Goal: Check status

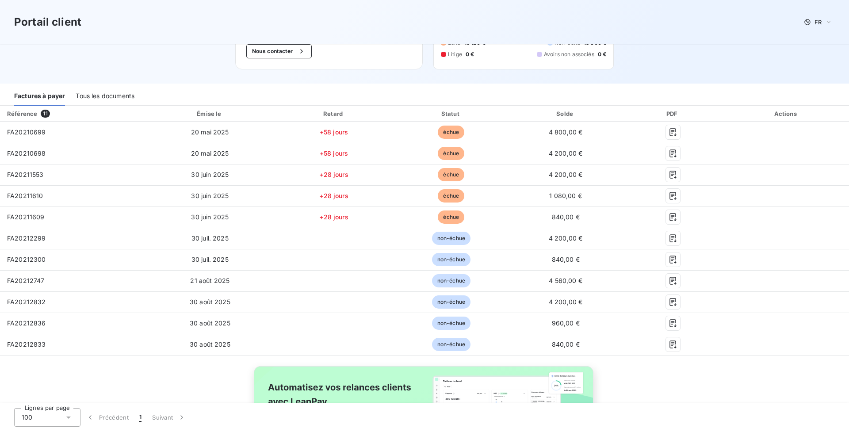
scroll to position [76, 0]
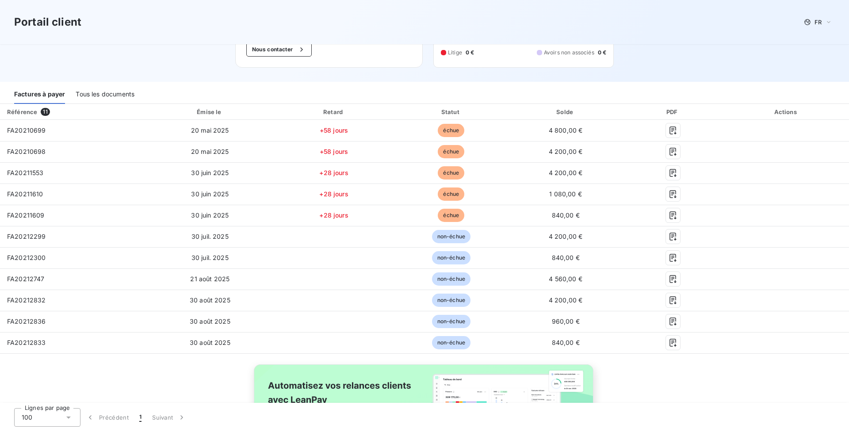
click at [41, 132] on span "FA20210699" at bounding box center [26, 131] width 39 height 8
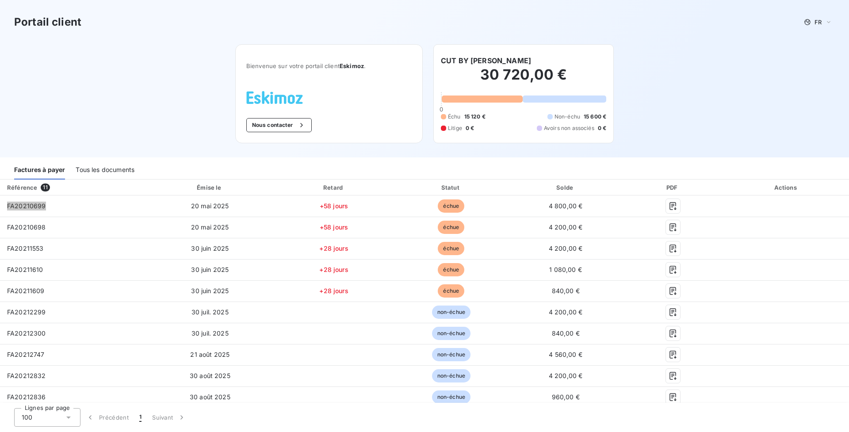
scroll to position [0, 0]
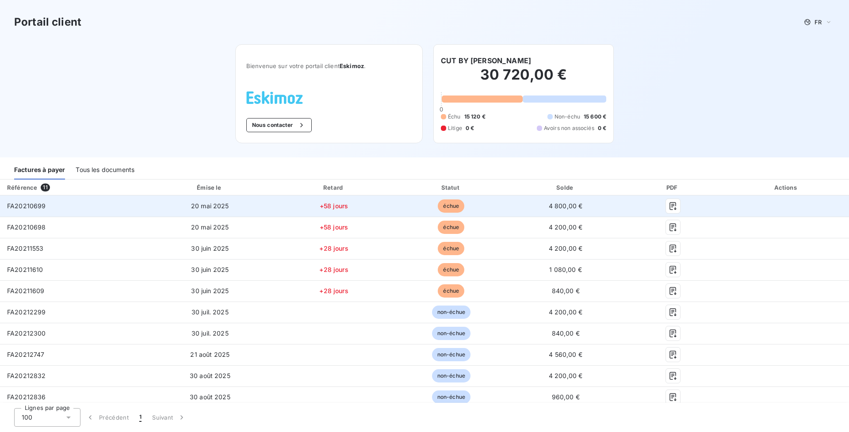
click at [622, 201] on td "4 800,00 €" at bounding box center [565, 206] width 113 height 21
click at [583, 205] on span "4 800,00 €" at bounding box center [566, 206] width 34 height 8
click at [637, 204] on icon "button" at bounding box center [673, 206] width 9 height 9
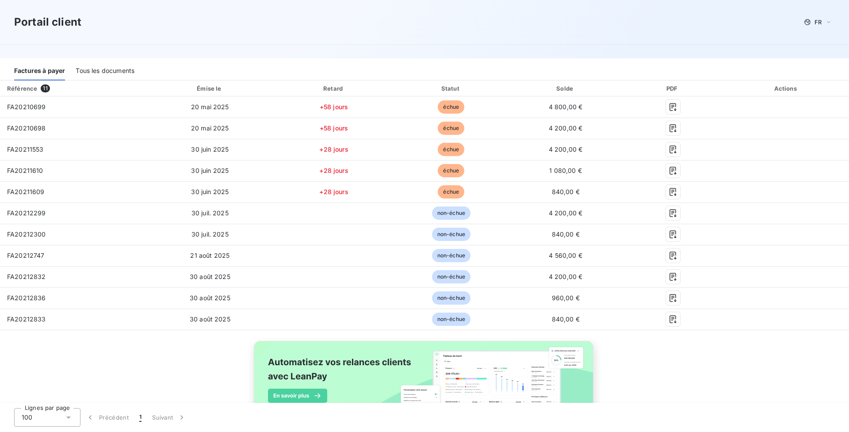
scroll to position [123, 0]
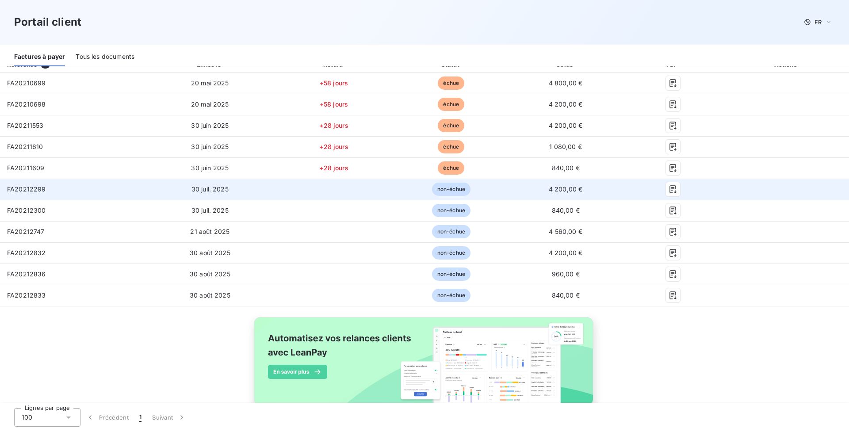
click at [505, 193] on td "non-échue" at bounding box center [451, 189] width 116 height 21
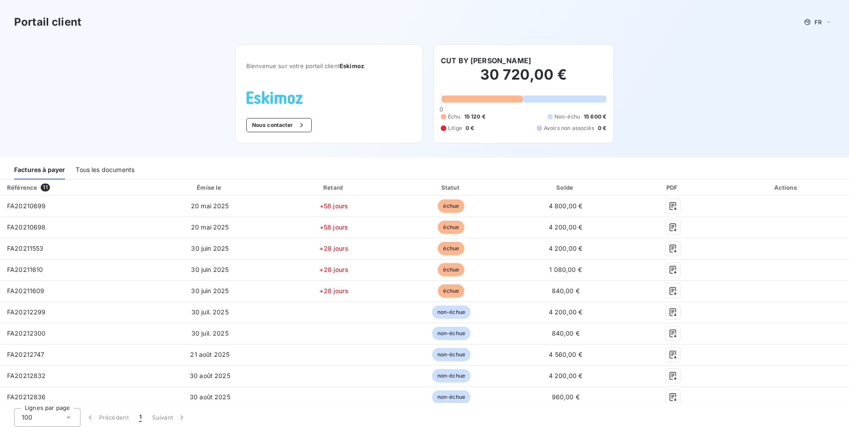
scroll to position [0, 0]
click at [510, 89] on h2 "30 720,00 €" at bounding box center [523, 79] width 165 height 27
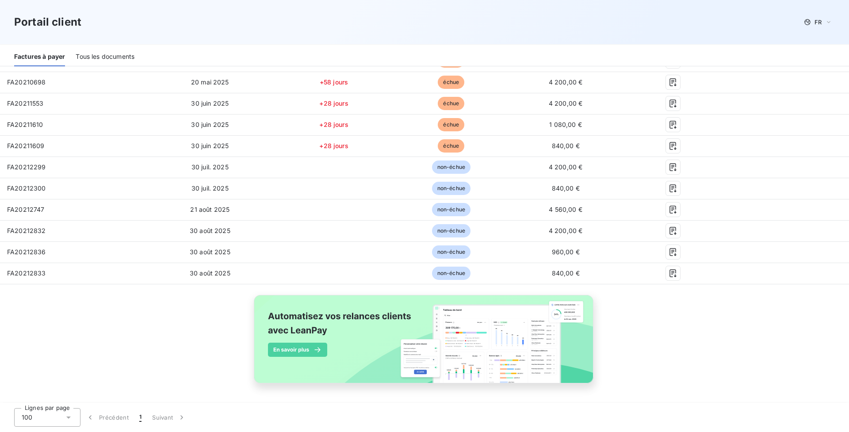
click at [637, 317] on div "Référence 11 Émise le Retard Statut Solde PDF Actions FA20210699 [DATE] +58 jou…" at bounding box center [424, 219] width 849 height 369
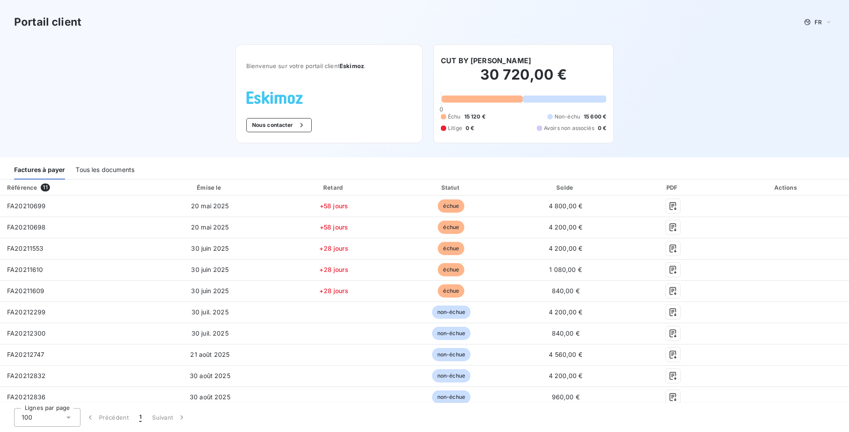
click at [69, 352] on icon at bounding box center [68, 417] width 9 height 9
click at [57, 352] on li "25" at bounding box center [47, 367] width 66 height 16
click at [510, 108] on div "30 720,00 € 0 Échu 15 120 € Non-échu 15 600 € Litige 0 € Avoirs non associés 0 €" at bounding box center [523, 99] width 165 height 66
click at [525, 99] on div at bounding box center [565, 99] width 84 height 7
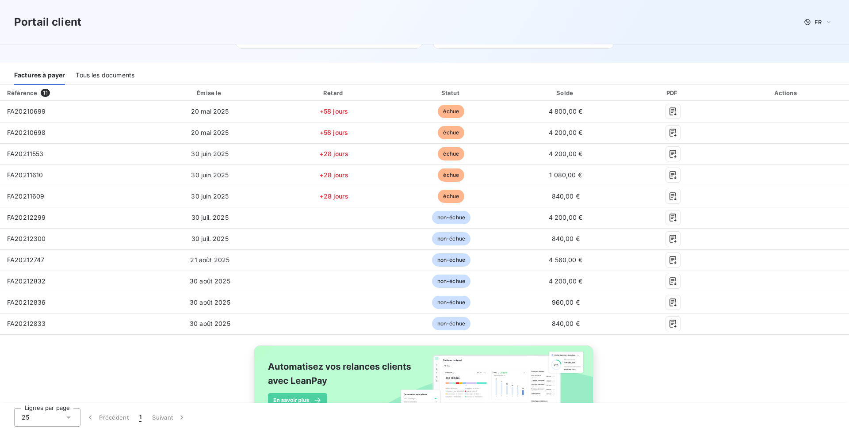
scroll to position [95, 0]
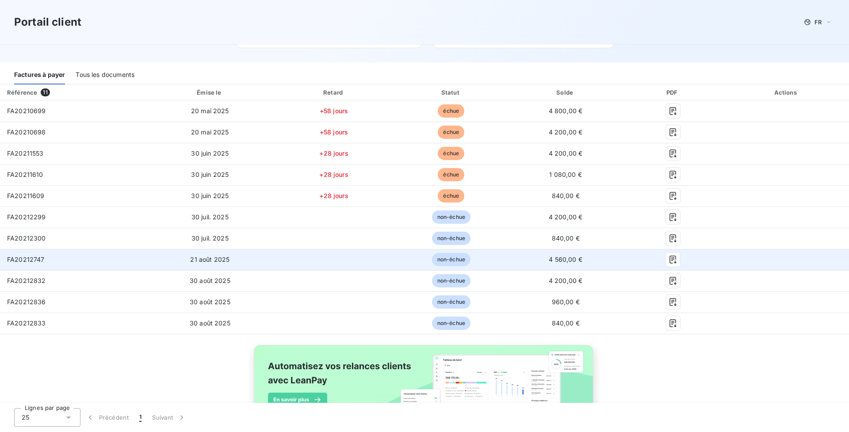
click at [24, 284] on span "FA20212832" at bounding box center [26, 281] width 39 height 8
copy span "FA20212832"
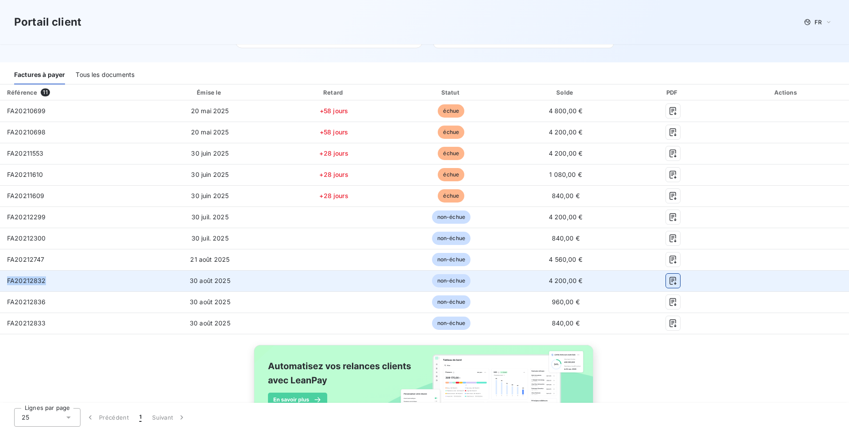
click at [637, 281] on icon "button" at bounding box center [673, 281] width 9 height 9
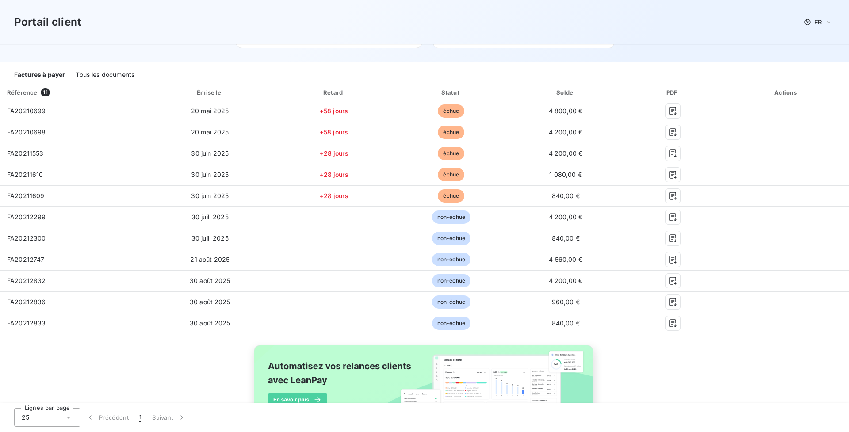
click at [204, 352] on div "Référence 11 Émise le Retard Statut Solde PDF Actions FA20210699 [DATE] +58 jou…" at bounding box center [424, 269] width 849 height 369
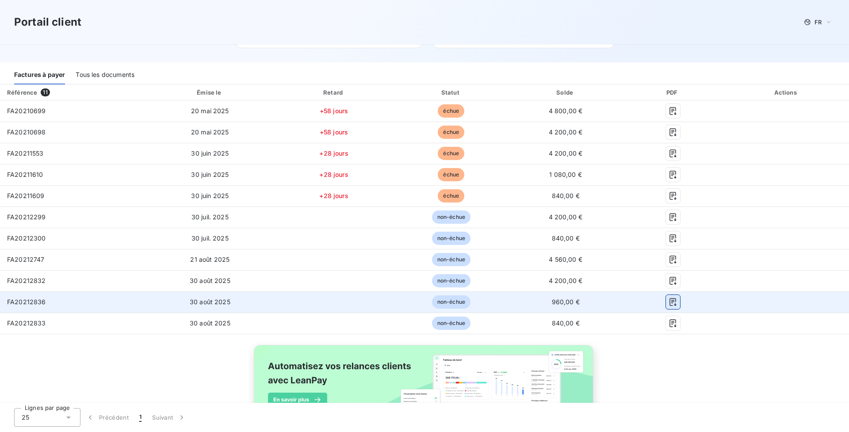
click at [637, 303] on icon "button" at bounding box center [673, 302] width 9 height 9
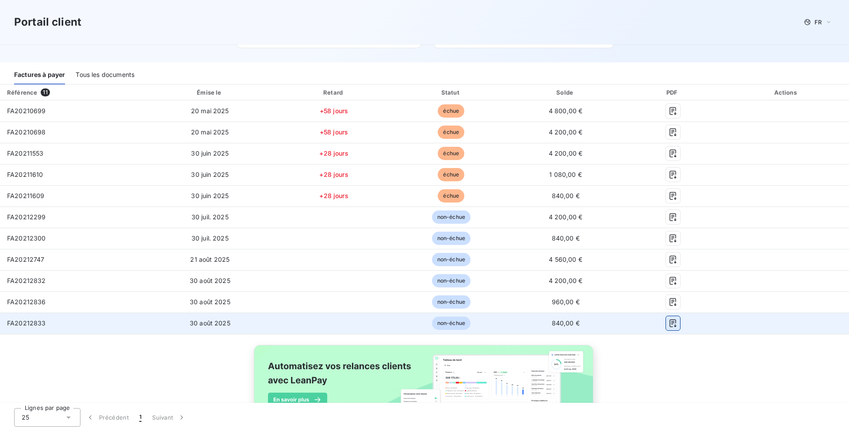
click at [637, 323] on icon "button" at bounding box center [673, 323] width 7 height 8
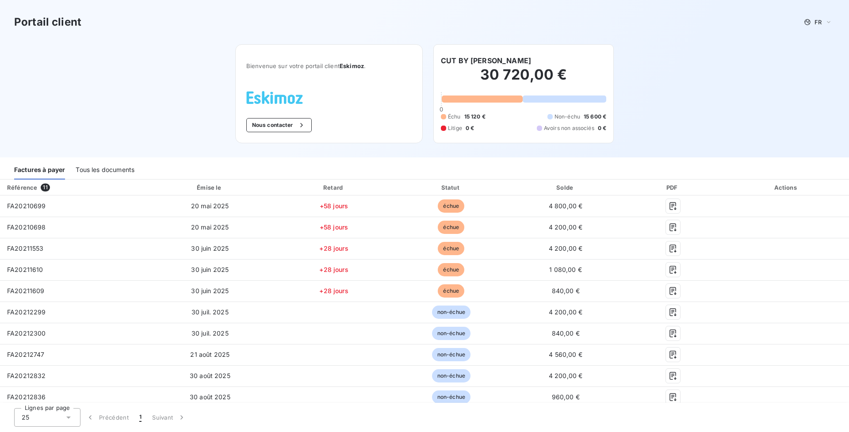
scroll to position [0, 0]
click at [509, 182] on th "Statut" at bounding box center [451, 188] width 116 height 16
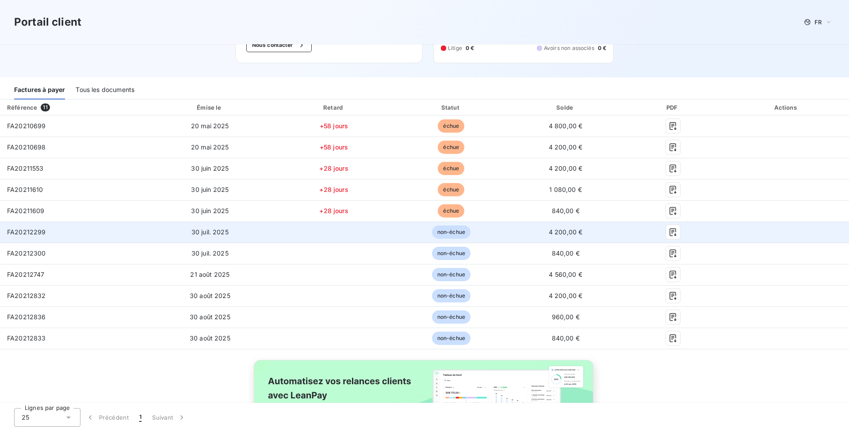
scroll to position [82, 0]
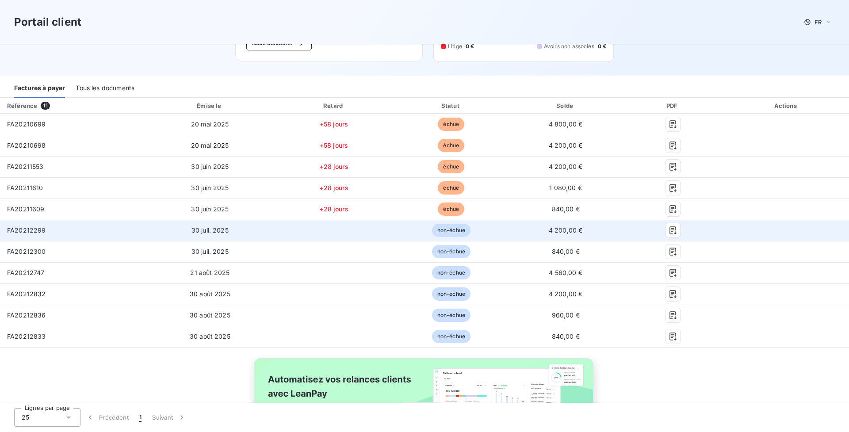
click at [31, 312] on span "FA20212836" at bounding box center [26, 315] width 39 height 8
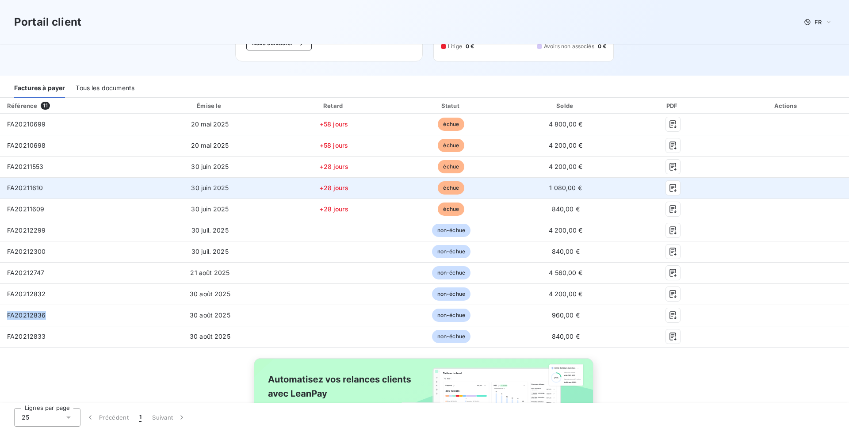
click at [39, 125] on span "FA20210699" at bounding box center [26, 124] width 39 height 8
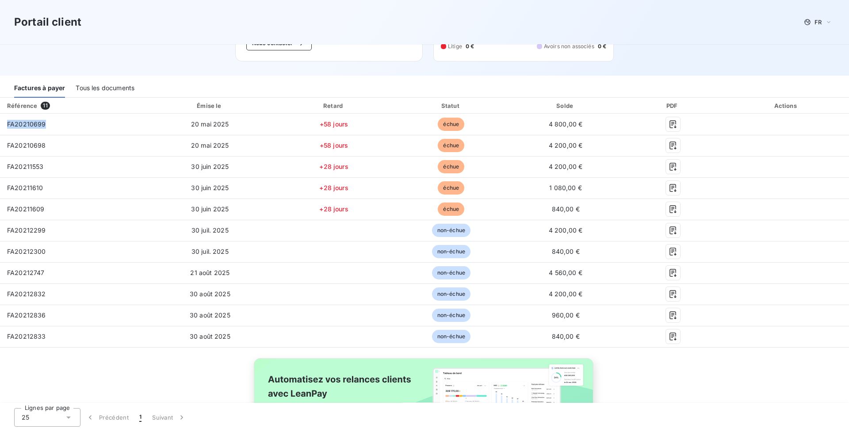
click at [28, 128] on div "FA20210699" at bounding box center [26, 124] width 39 height 9
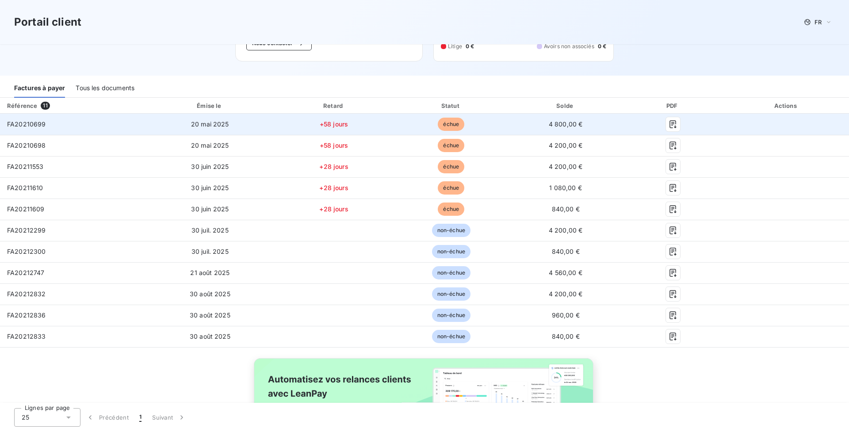
click at [29, 123] on span "FA20210699" at bounding box center [26, 124] width 39 height 8
copy span "FA20210699"
click at [32, 121] on span "FA20210699" at bounding box center [26, 124] width 39 height 8
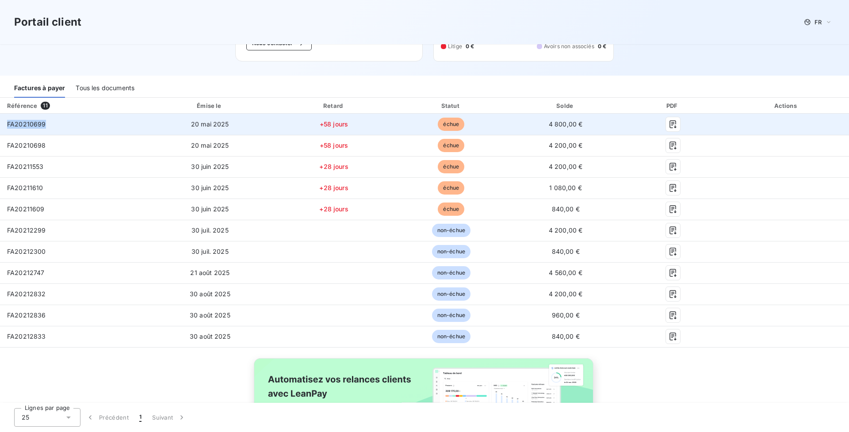
click at [32, 121] on span "FA20210699" at bounding box center [26, 124] width 39 height 8
click at [34, 127] on span "FA20210699" at bounding box center [26, 124] width 39 height 8
click at [32, 121] on span "FA20210699" at bounding box center [26, 124] width 39 height 8
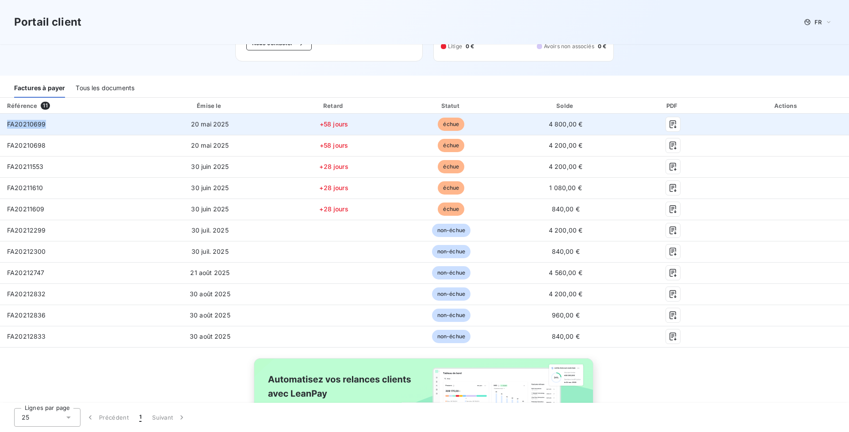
click at [32, 121] on span "FA20210699" at bounding box center [26, 124] width 39 height 8
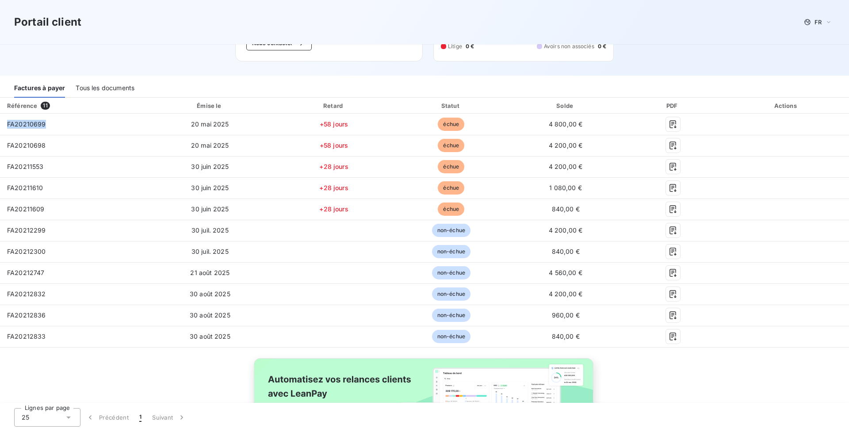
click at [20, 147] on span "FA20210698" at bounding box center [26, 146] width 39 height 8
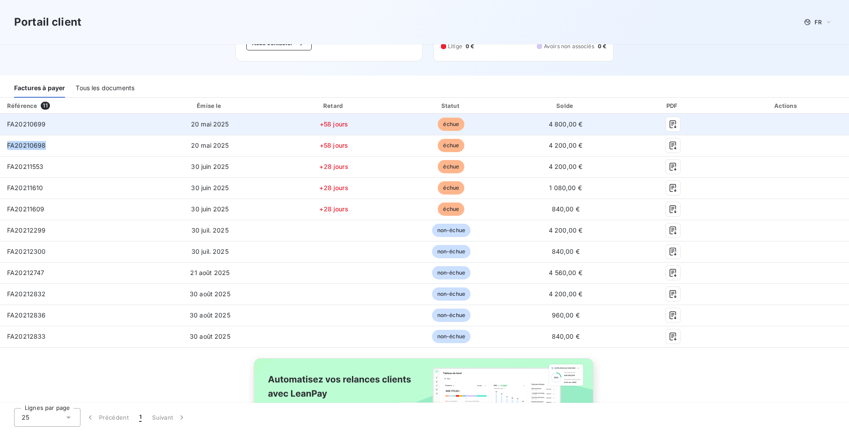
click at [146, 113] on div at bounding box center [73, 113] width 146 height 0
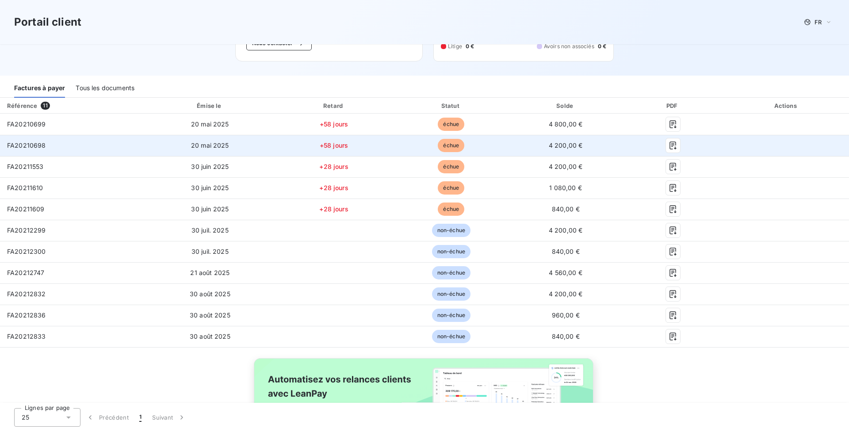
click at [113, 148] on td "FA20210698" at bounding box center [73, 145] width 146 height 21
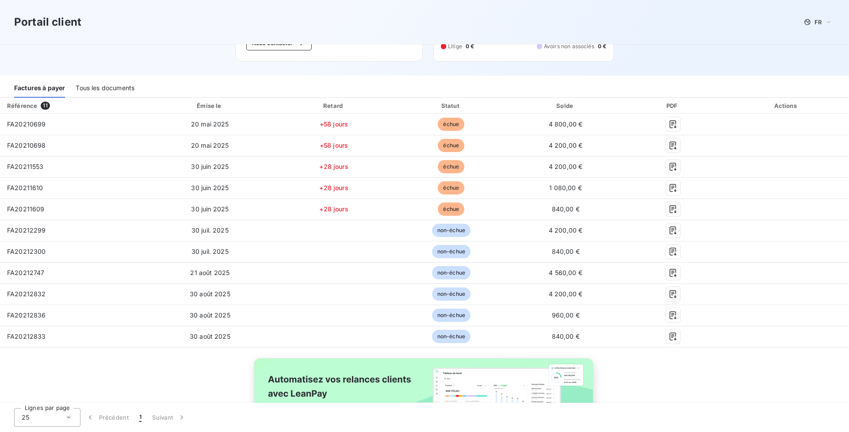
click at [140, 80] on div "Factures à payer Tous les documents" at bounding box center [424, 88] width 849 height 19
click at [122, 82] on div "Tous les documents" at bounding box center [105, 88] width 59 height 19
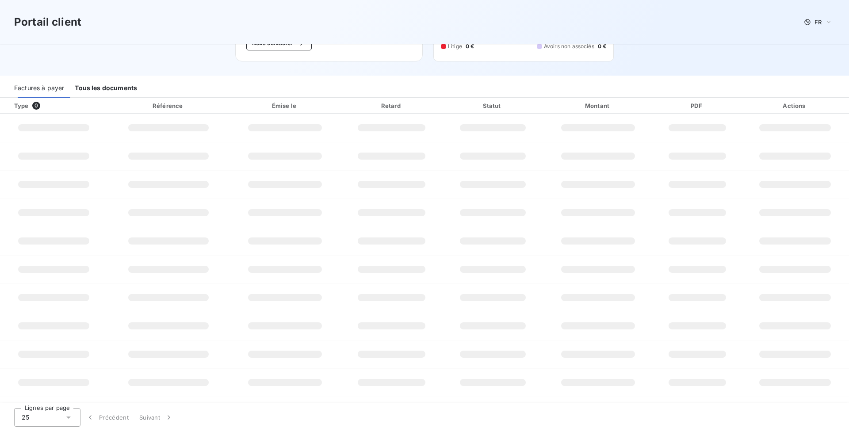
click at [122, 90] on div "Tous les documents" at bounding box center [106, 88] width 62 height 19
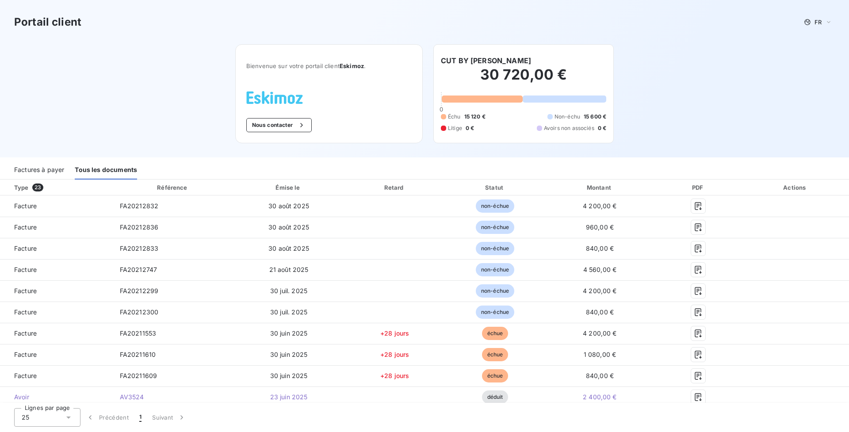
scroll to position [0, 0]
click at [46, 170] on div "Factures à payer" at bounding box center [39, 170] width 50 height 19
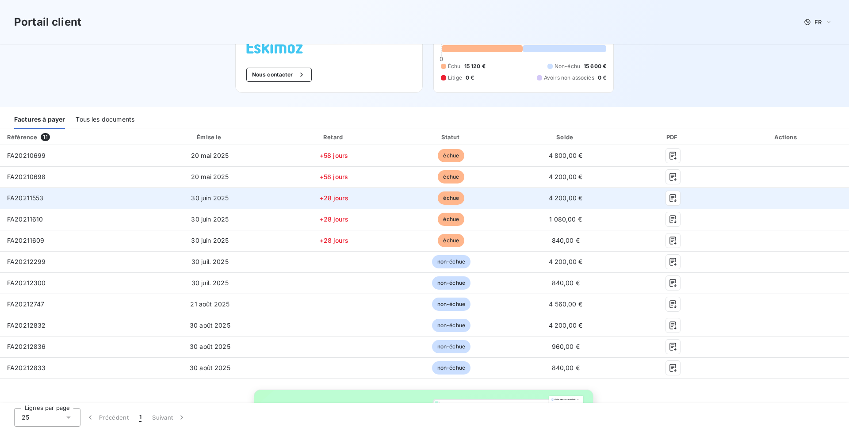
scroll to position [54, 0]
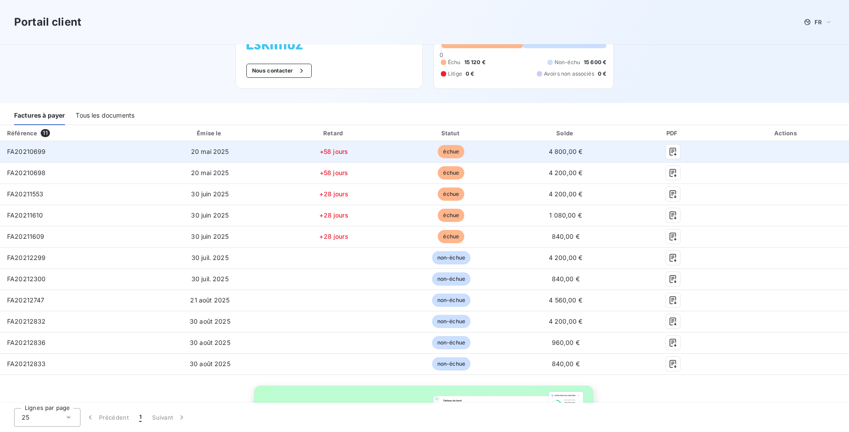
click at [39, 152] on span "FA20210699" at bounding box center [26, 152] width 39 height 8
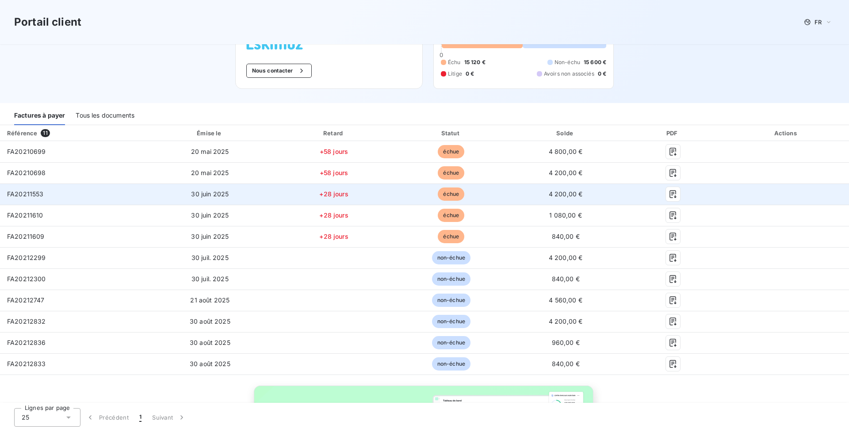
click at [37, 197] on span "FA20211553" at bounding box center [25, 194] width 37 height 8
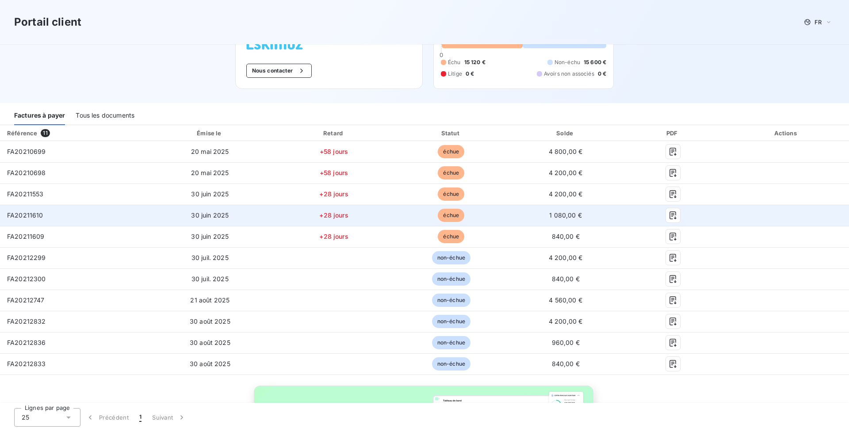
click at [37, 210] on td "FA20211610" at bounding box center [73, 215] width 146 height 21
click at [31, 218] on span "FA20211610" at bounding box center [25, 215] width 36 height 8
copy span "FA20211610"
drag, startPoint x: 484, startPoint y: 0, endPoint x: 29, endPoint y: 217, distance: 503.8
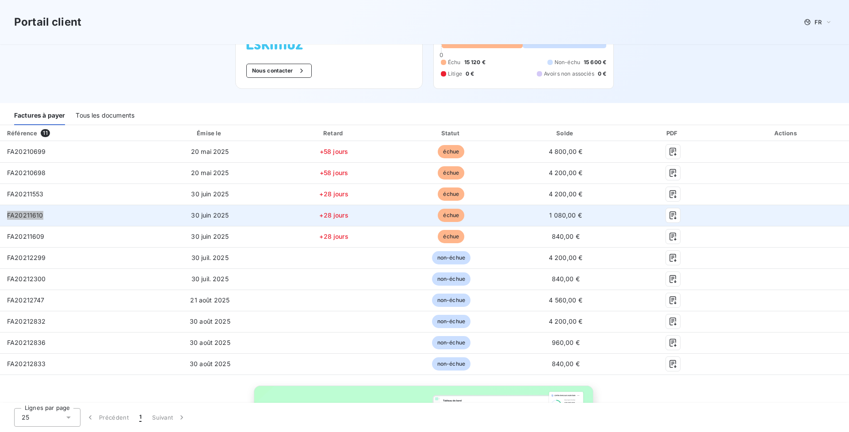
click at [29, 217] on span "FA20211610" at bounding box center [25, 215] width 36 height 8
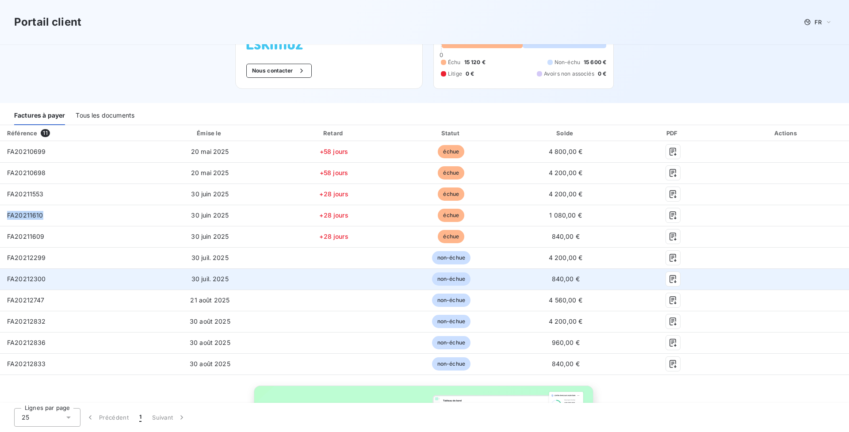
copy span "FA20211610"
click at [29, 194] on span "FA20211553" at bounding box center [25, 194] width 37 height 8
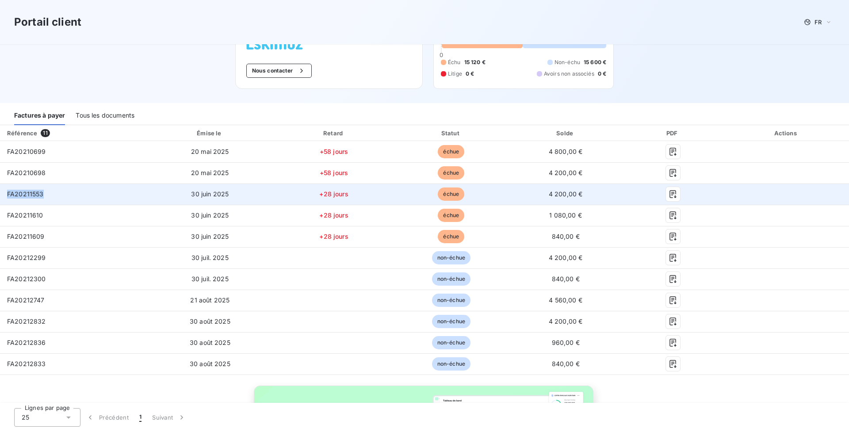
copy span "FA20211553"
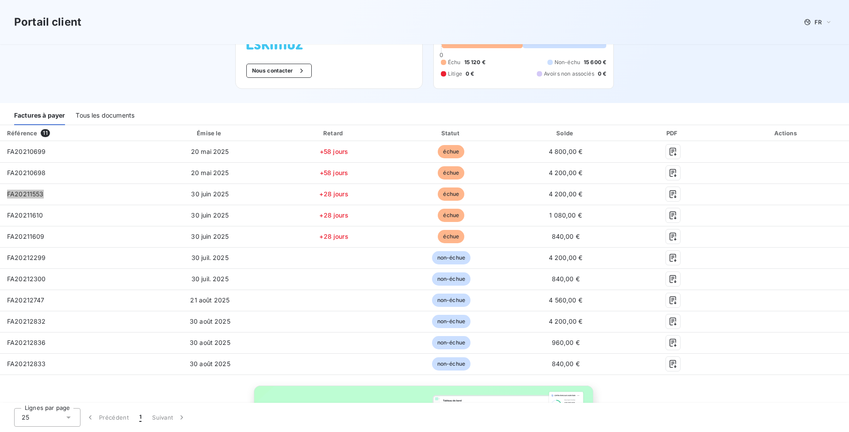
scroll to position [86, 0]
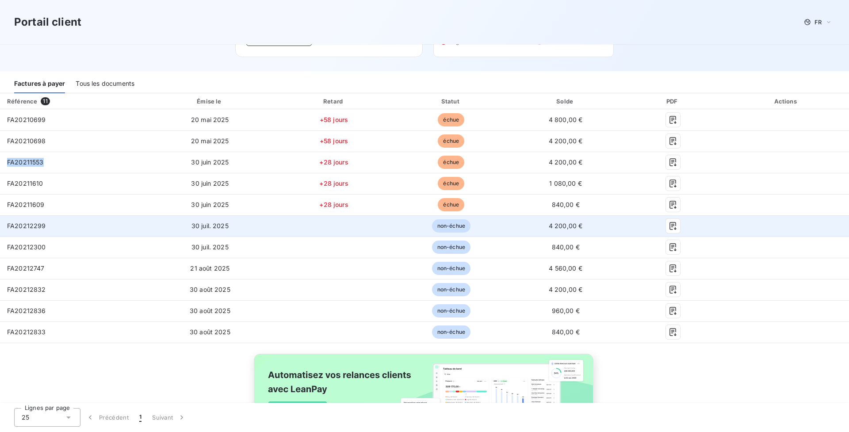
click at [31, 231] on td "FA20212299" at bounding box center [73, 225] width 146 height 21
click at [41, 222] on div "FA20212299" at bounding box center [26, 226] width 39 height 9
click at [41, 222] on span "FA20212299" at bounding box center [26, 226] width 39 height 8
click at [42, 222] on span "FA20212299" at bounding box center [26, 226] width 39 height 8
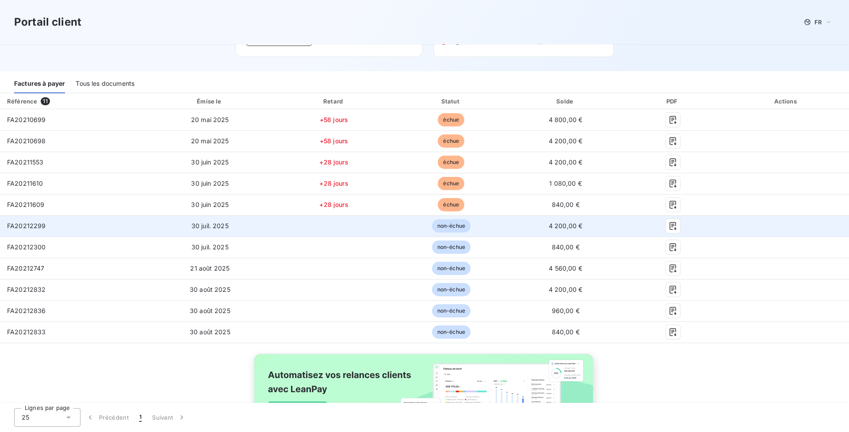
click at [41, 223] on span "FA20212299" at bounding box center [26, 226] width 39 height 8
copy span "FA20212299"
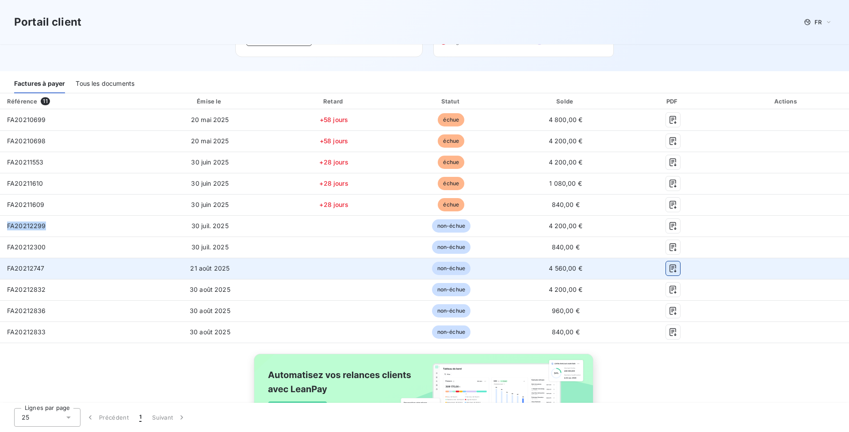
click at [637, 273] on icon "button" at bounding box center [673, 269] width 7 height 8
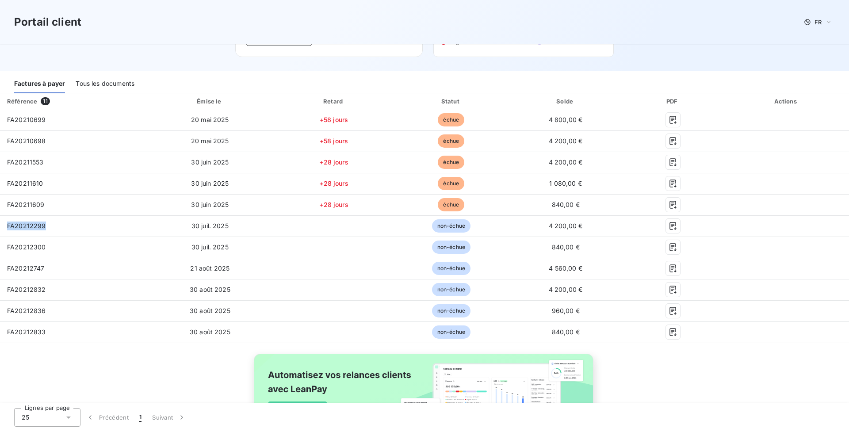
click at [32, 265] on span "FA20212747" at bounding box center [26, 269] width 38 height 8
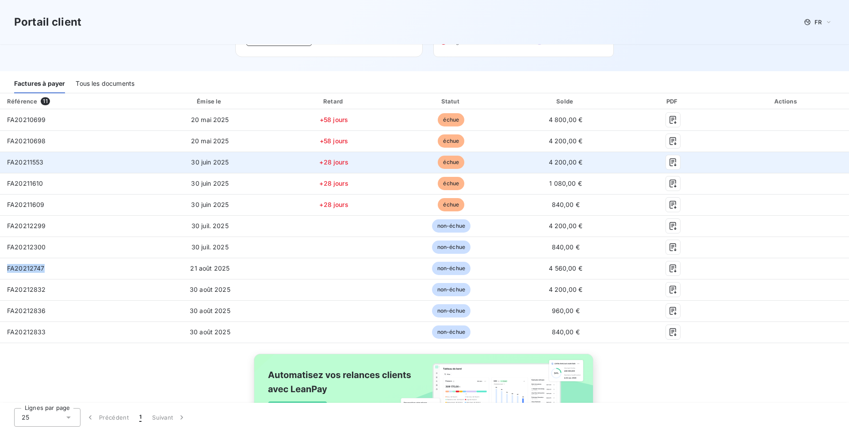
copy span "FA20212747"
